Goal: Find specific page/section: Find specific page/section

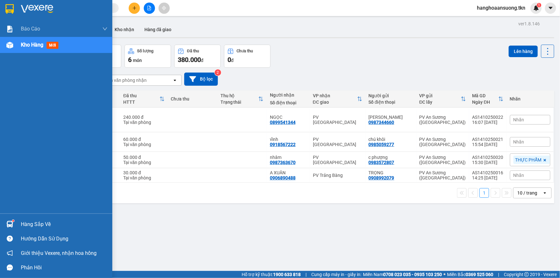
click at [12, 7] on img at bounding box center [9, 9] width 8 height 10
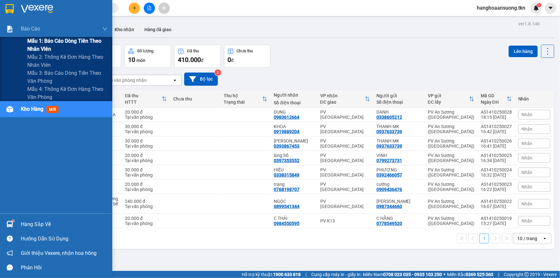
click at [21, 43] on div "Mẫu 1: Báo cáo dòng tiền theo nhân viên" at bounding box center [56, 45] width 112 height 16
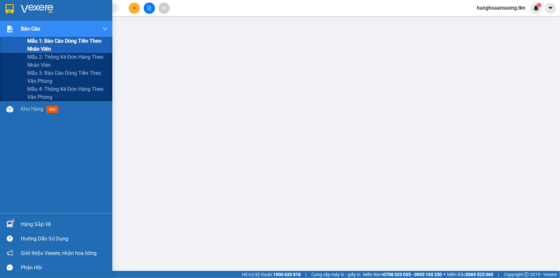
click at [25, 45] on div "Mẫu 1: Báo cáo dòng tiền theo nhân viên" at bounding box center [56, 45] width 112 height 16
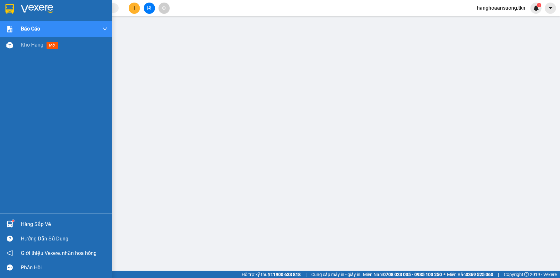
click at [4, 226] on div at bounding box center [9, 223] width 11 height 11
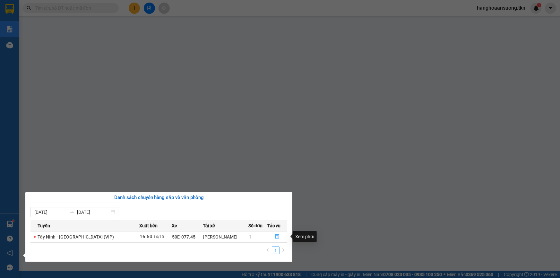
click at [275, 235] on icon "file-done" at bounding box center [277, 236] width 4 height 4
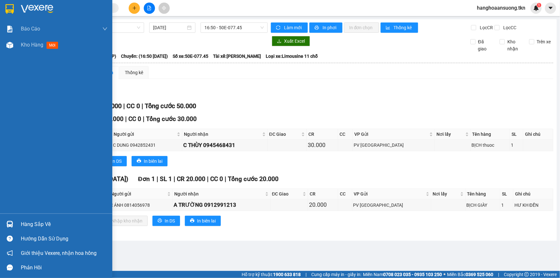
click at [10, 224] on img at bounding box center [9, 224] width 7 height 7
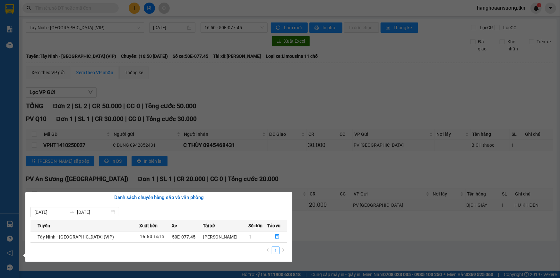
click at [357, 236] on section "Kết quả tìm kiếm ( 0 ) Bộ lọc No Data hanghoaansuong.tkn 1 Báo cáo Mẫu 1: Báo c…" at bounding box center [280, 139] width 560 height 278
